Goal: Find specific page/section: Find specific page/section

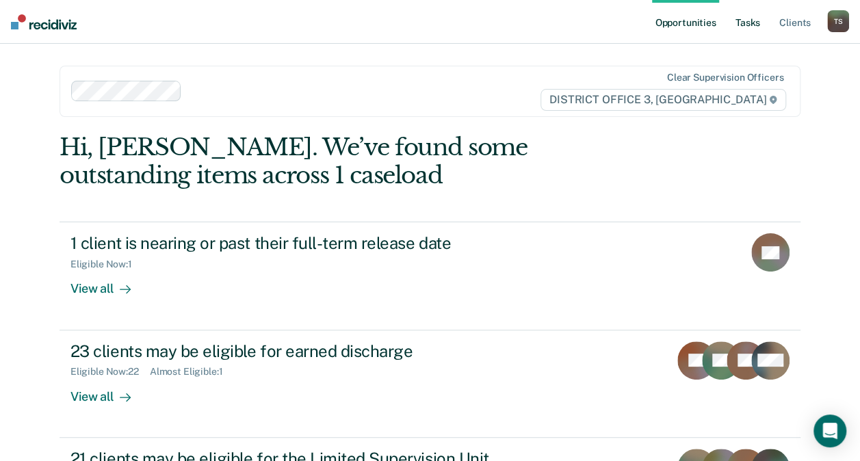
click at [755, 20] on link "Tasks" at bounding box center [747, 22] width 30 height 44
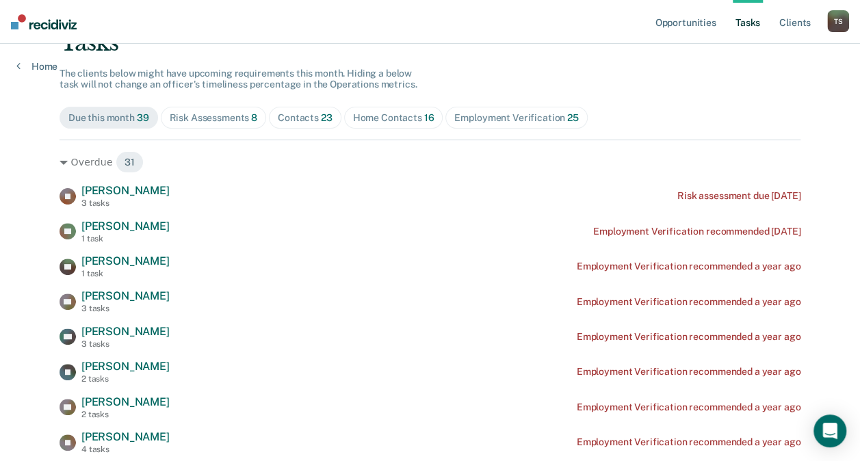
scroll to position [120, 0]
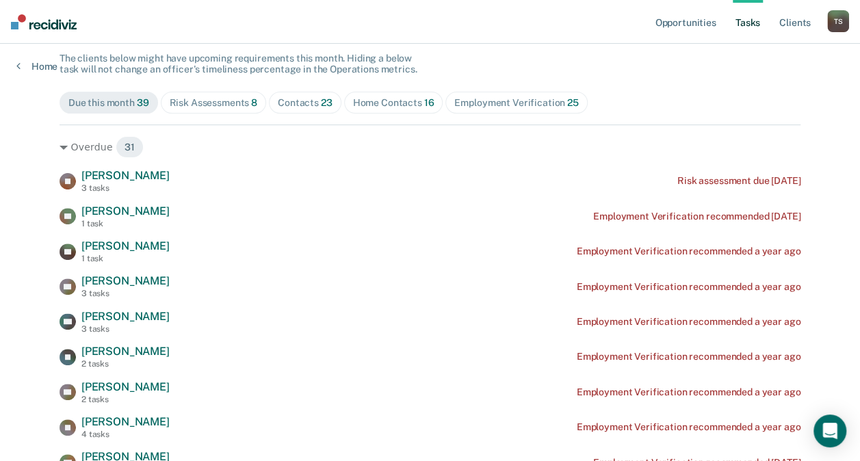
click at [294, 101] on div "Contacts 23" at bounding box center [305, 103] width 55 height 12
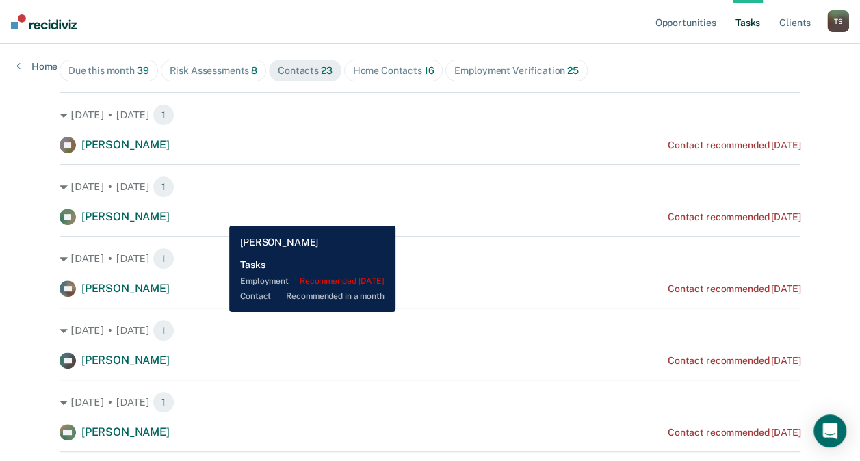
scroll to position [0, 0]
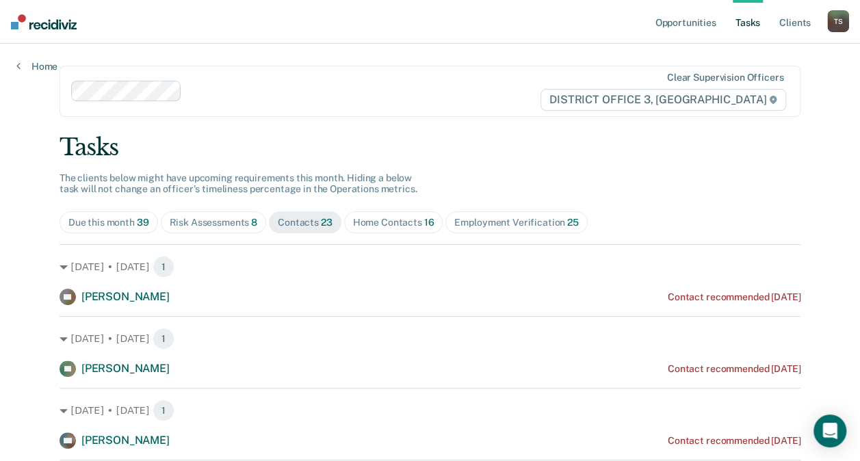
click at [364, 221] on div "Home Contacts 16" at bounding box center [393, 223] width 81 height 12
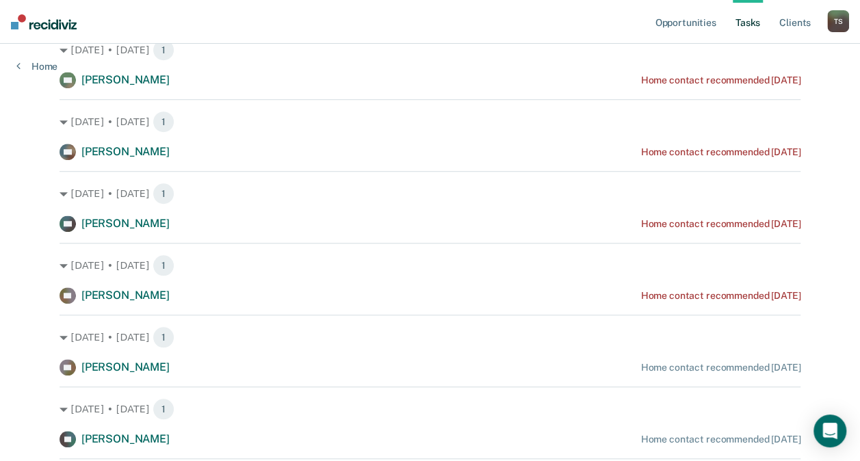
scroll to position [424, 0]
